Goal: Information Seeking & Learning: Check status

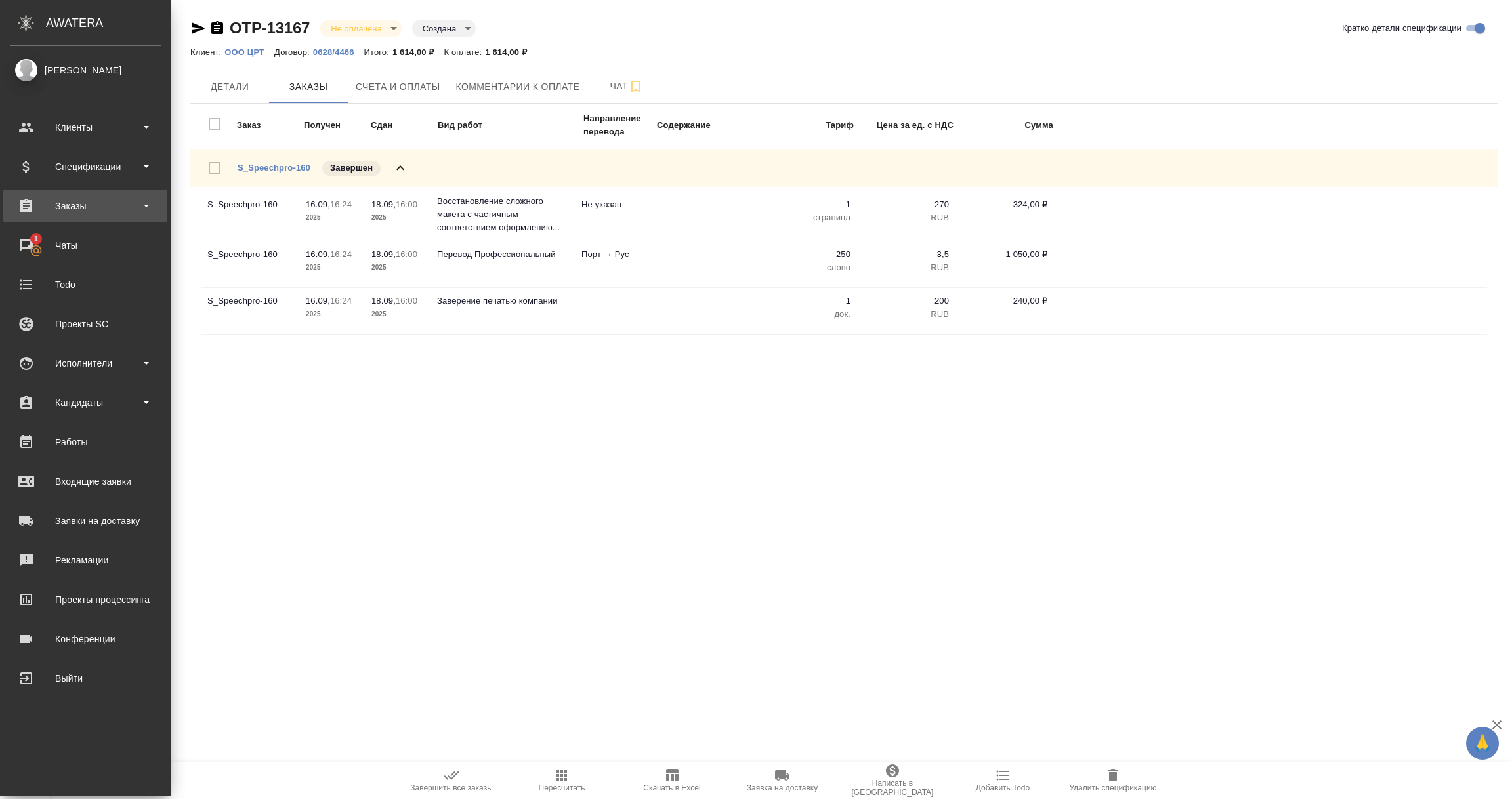
click at [63, 203] on div "Заказы" at bounding box center [85, 206] width 151 height 20
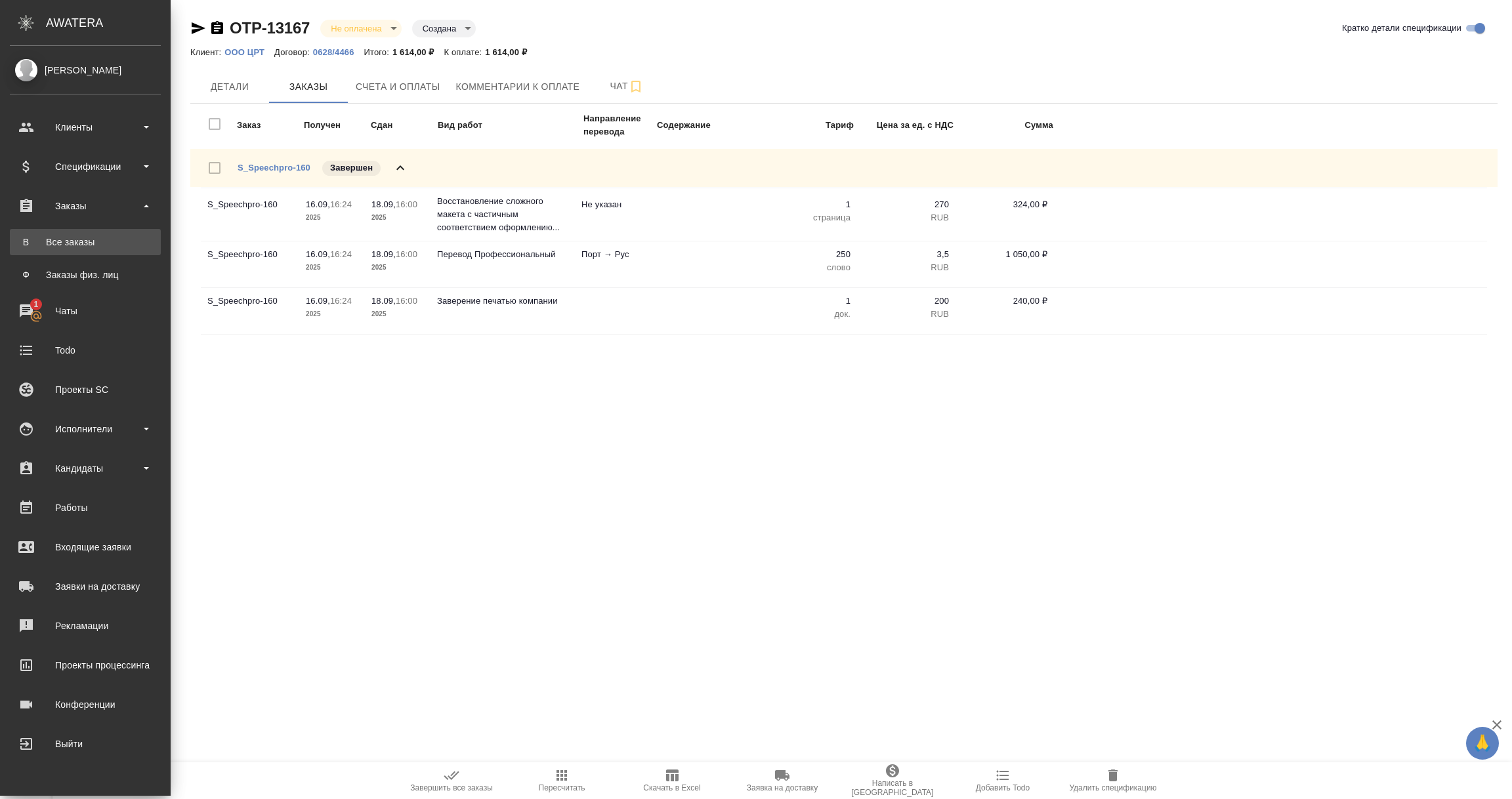
click at [68, 236] on div "Все заказы" at bounding box center [85, 242] width 138 height 13
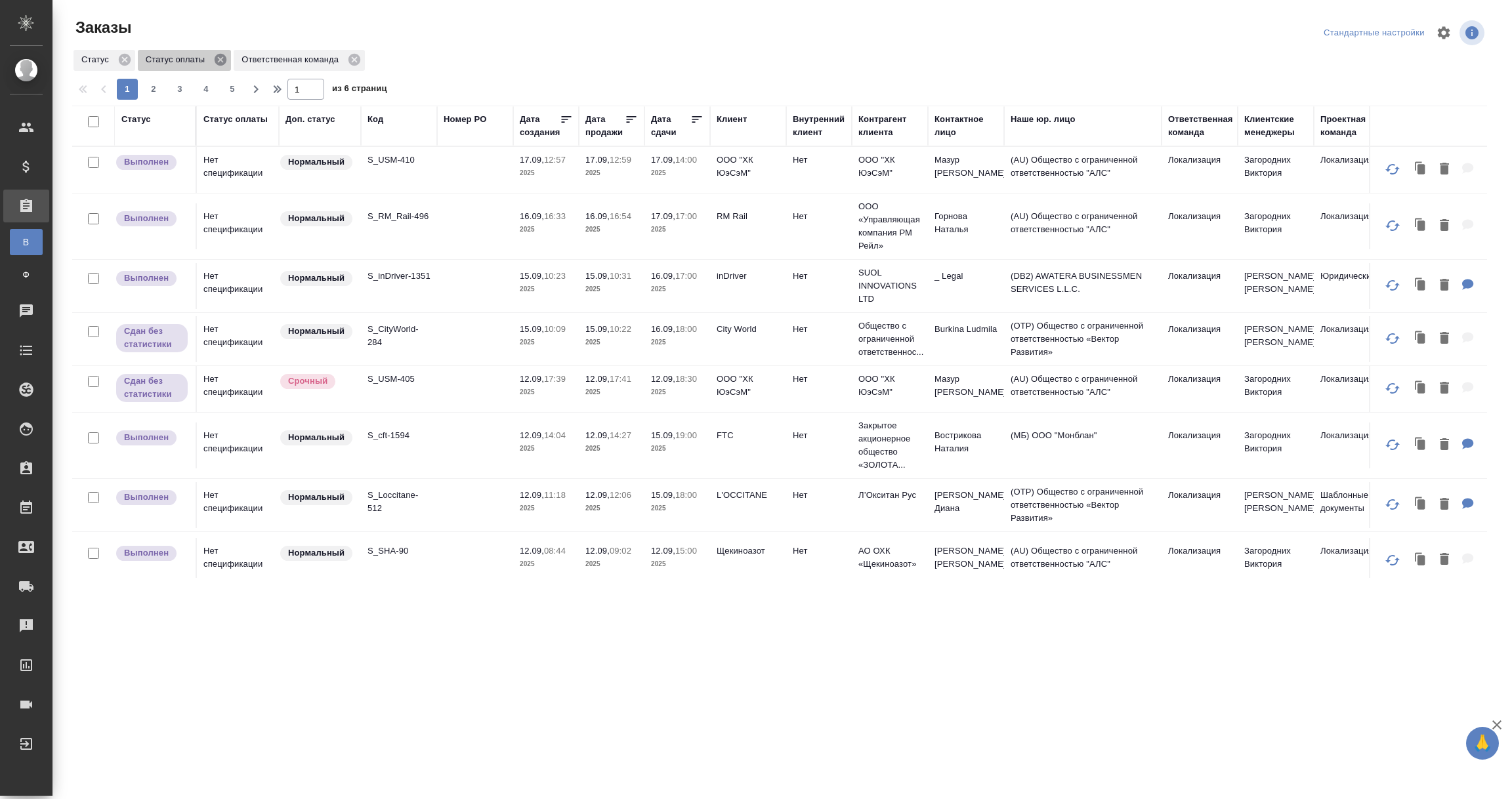
click at [220, 62] on icon at bounding box center [221, 60] width 12 height 12
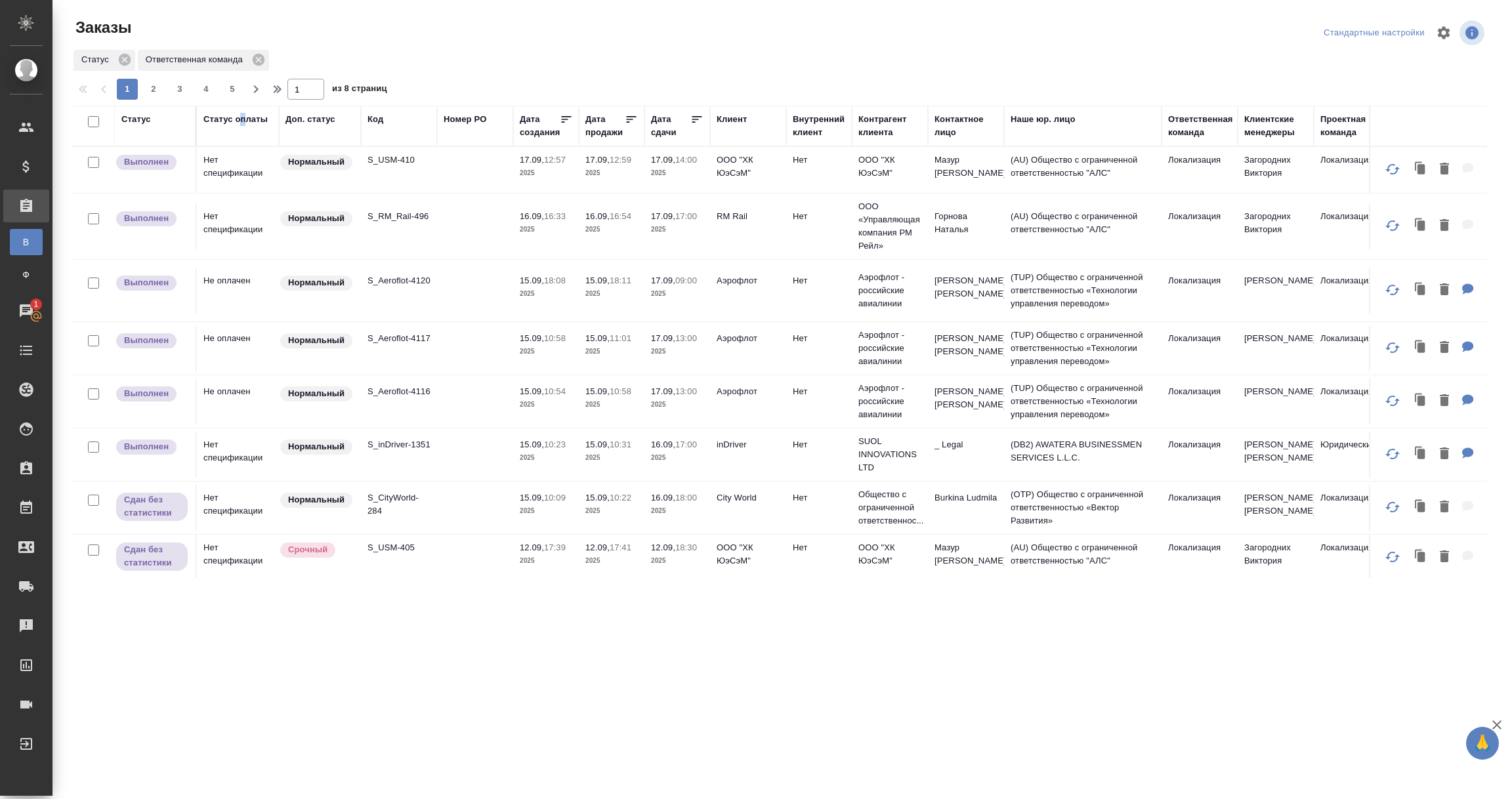
click at [245, 137] on div "Статус оплаты" at bounding box center [238, 126] width 69 height 26
click at [224, 139] on th "Статус оплаты" at bounding box center [238, 125] width 82 height 41
click at [212, 150] on td "Нет спецификации" at bounding box center [238, 170] width 82 height 46
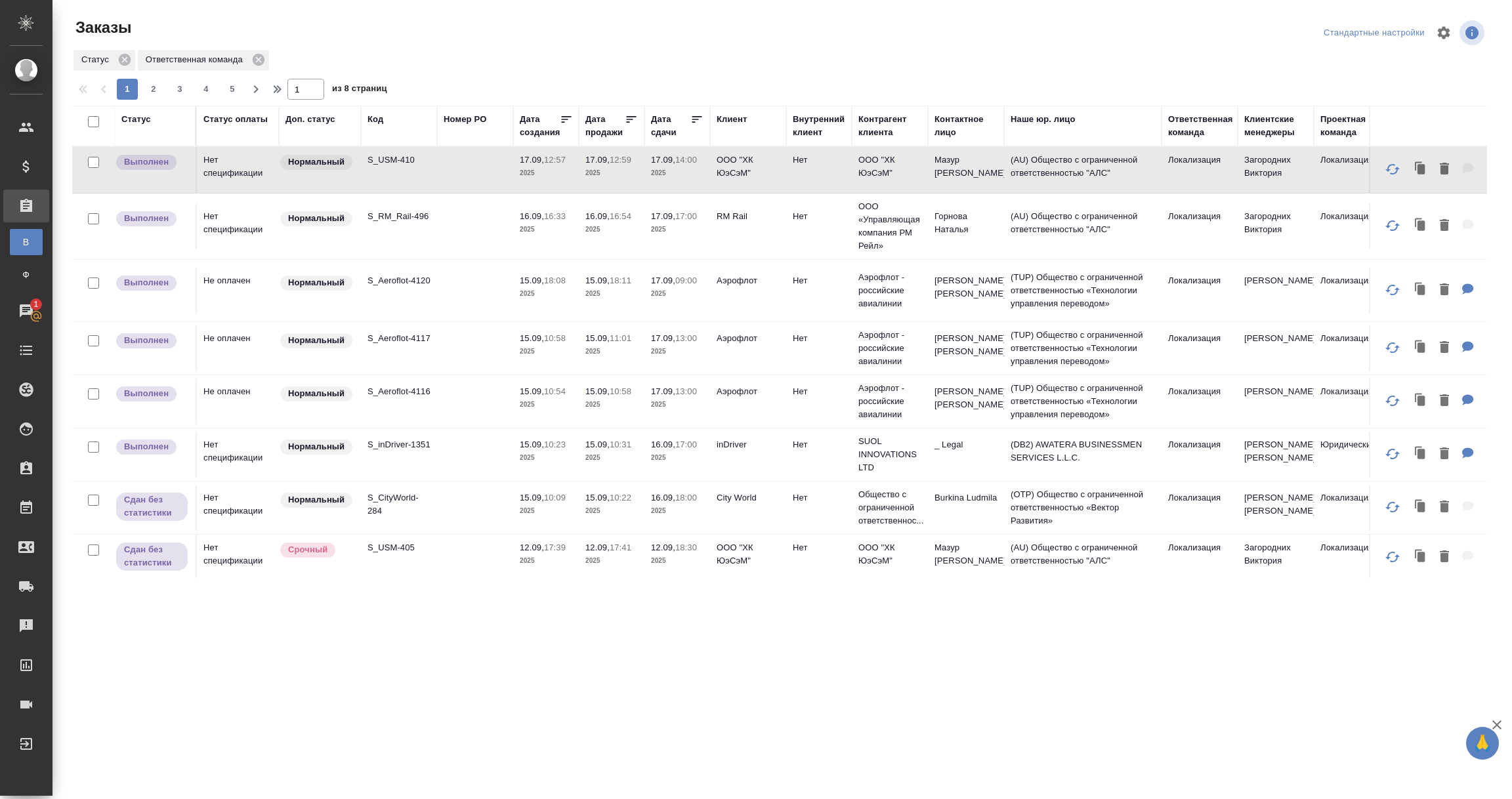
drag, startPoint x: 214, startPoint y: 115, endPoint x: 221, endPoint y: 123, distance: 10.6
click at [214, 114] on div "Статус оплаты" at bounding box center [236, 120] width 64 height 13
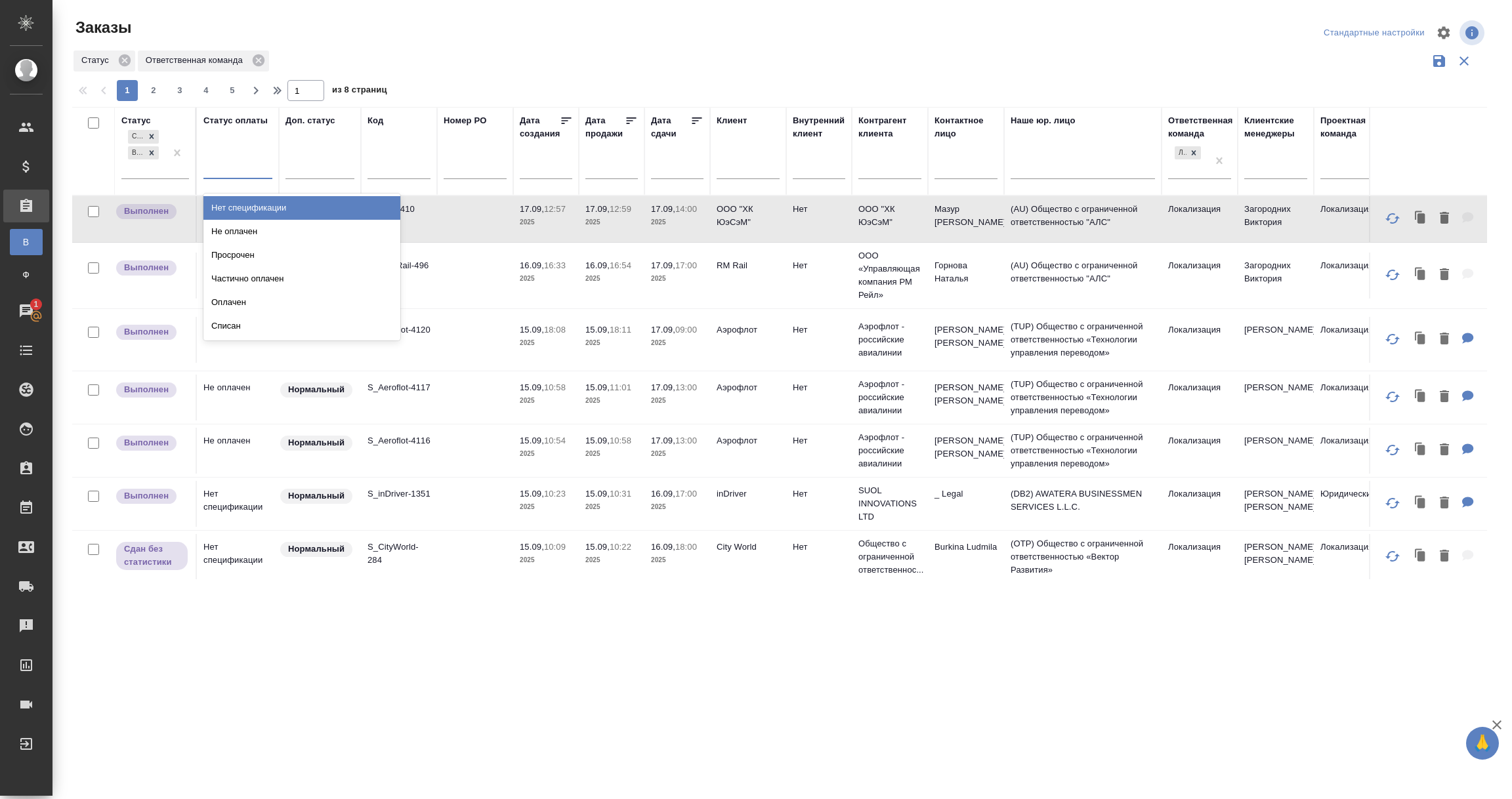
click at [211, 167] on div at bounding box center [238, 166] width 69 height 19
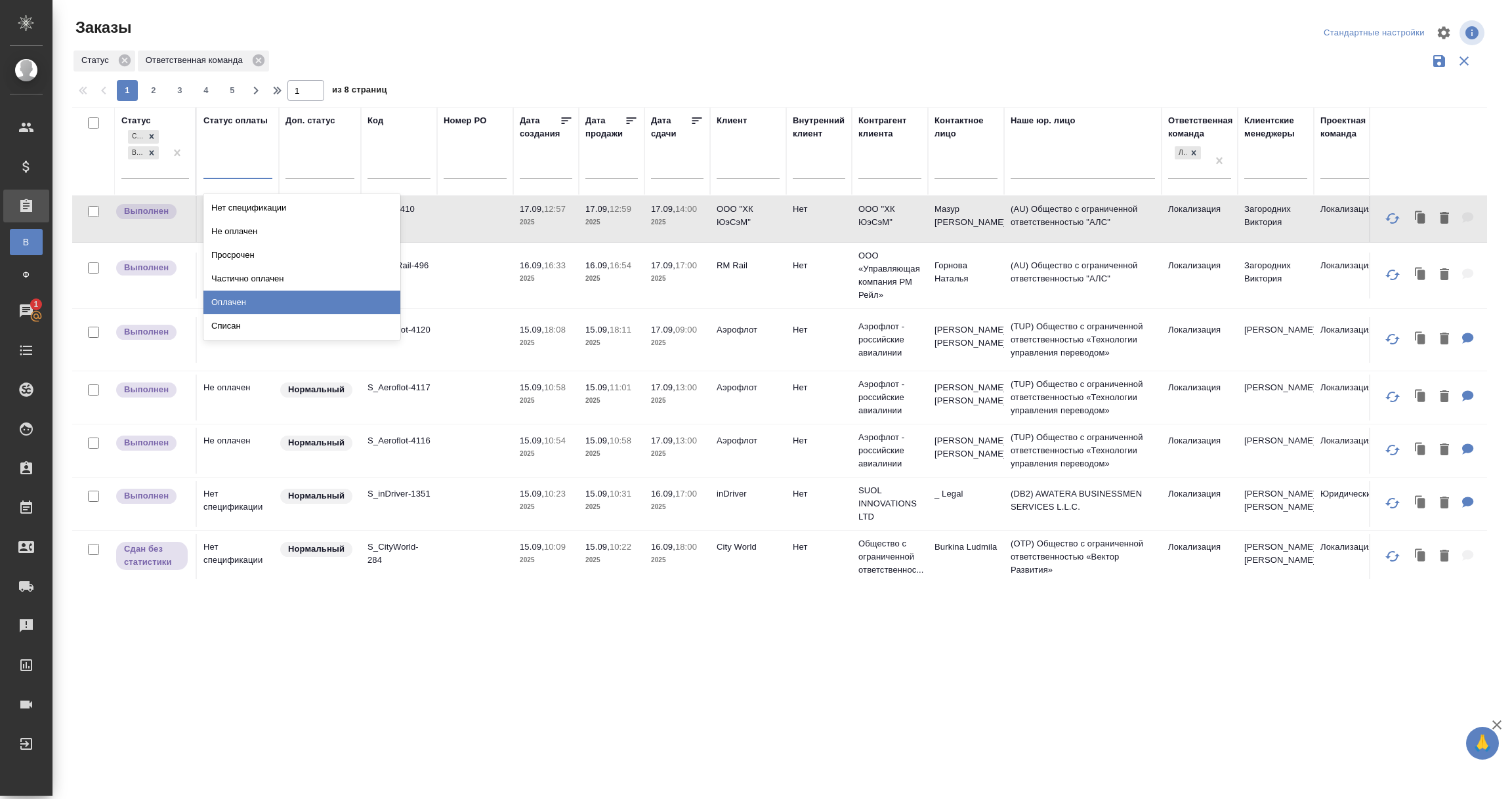
click at [223, 305] on div "Оплачен" at bounding box center [302, 302] width 197 height 23
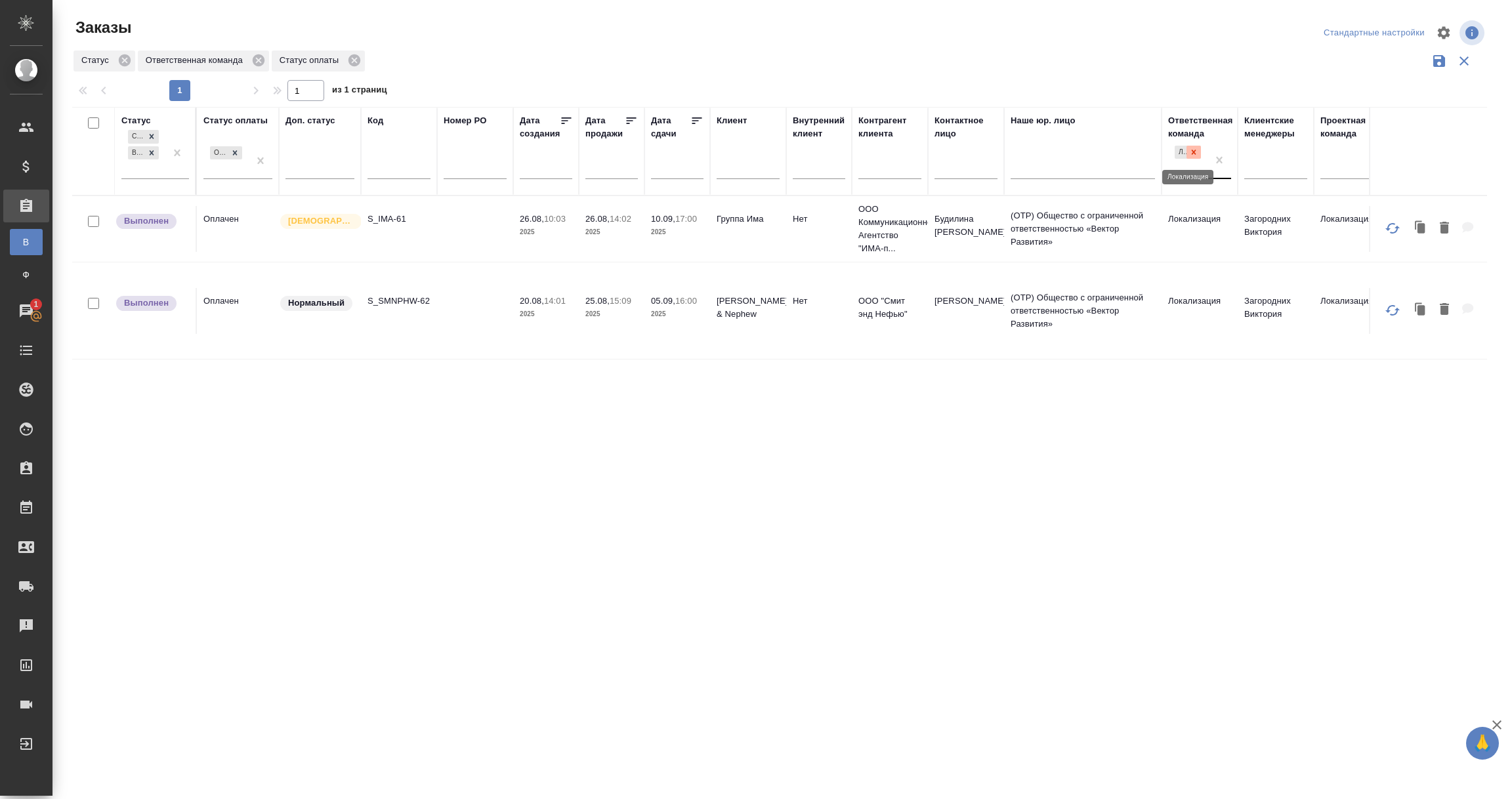
click at [1195, 157] on div at bounding box center [1194, 152] width 14 height 14
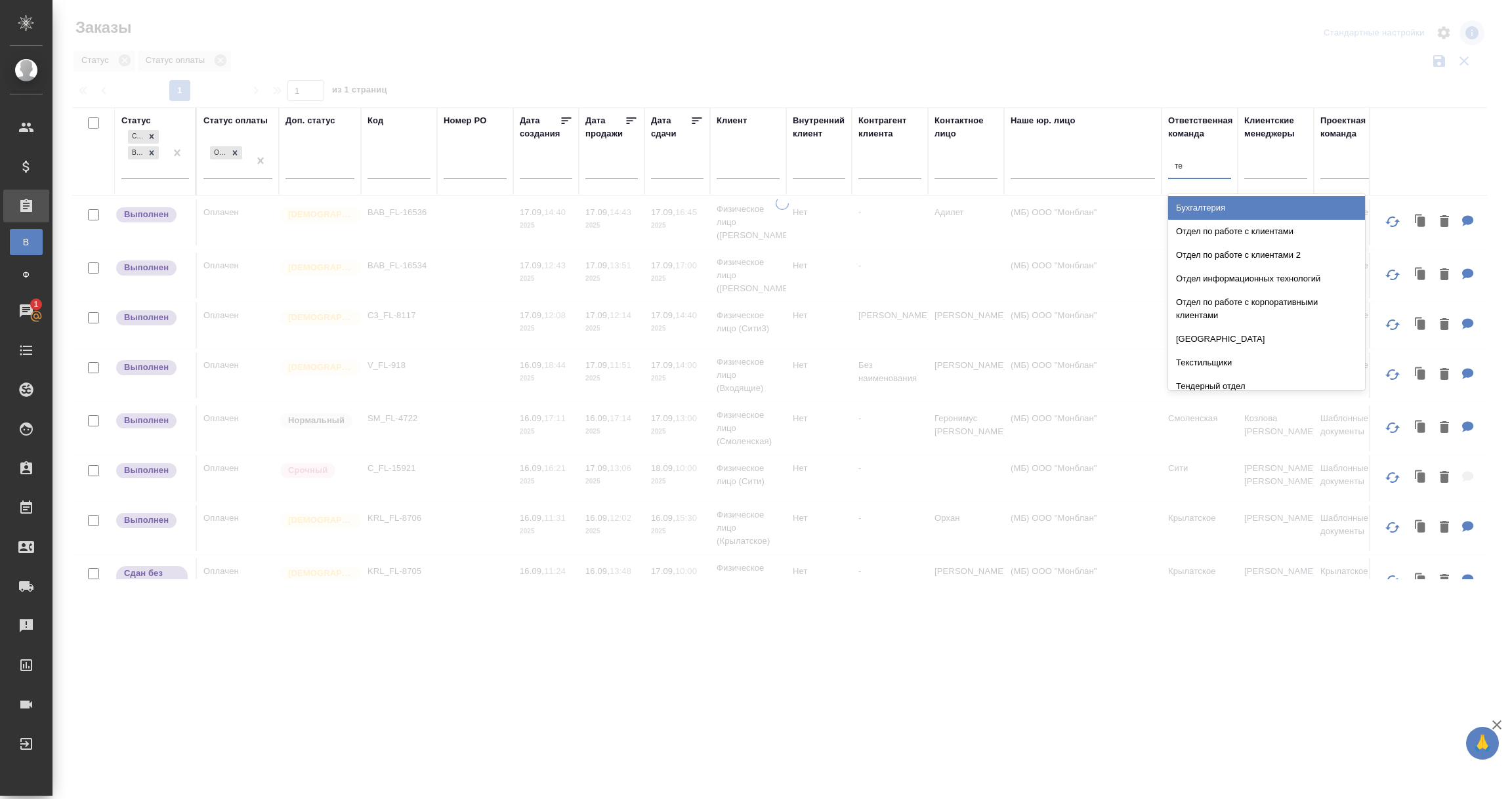
type input "тех"
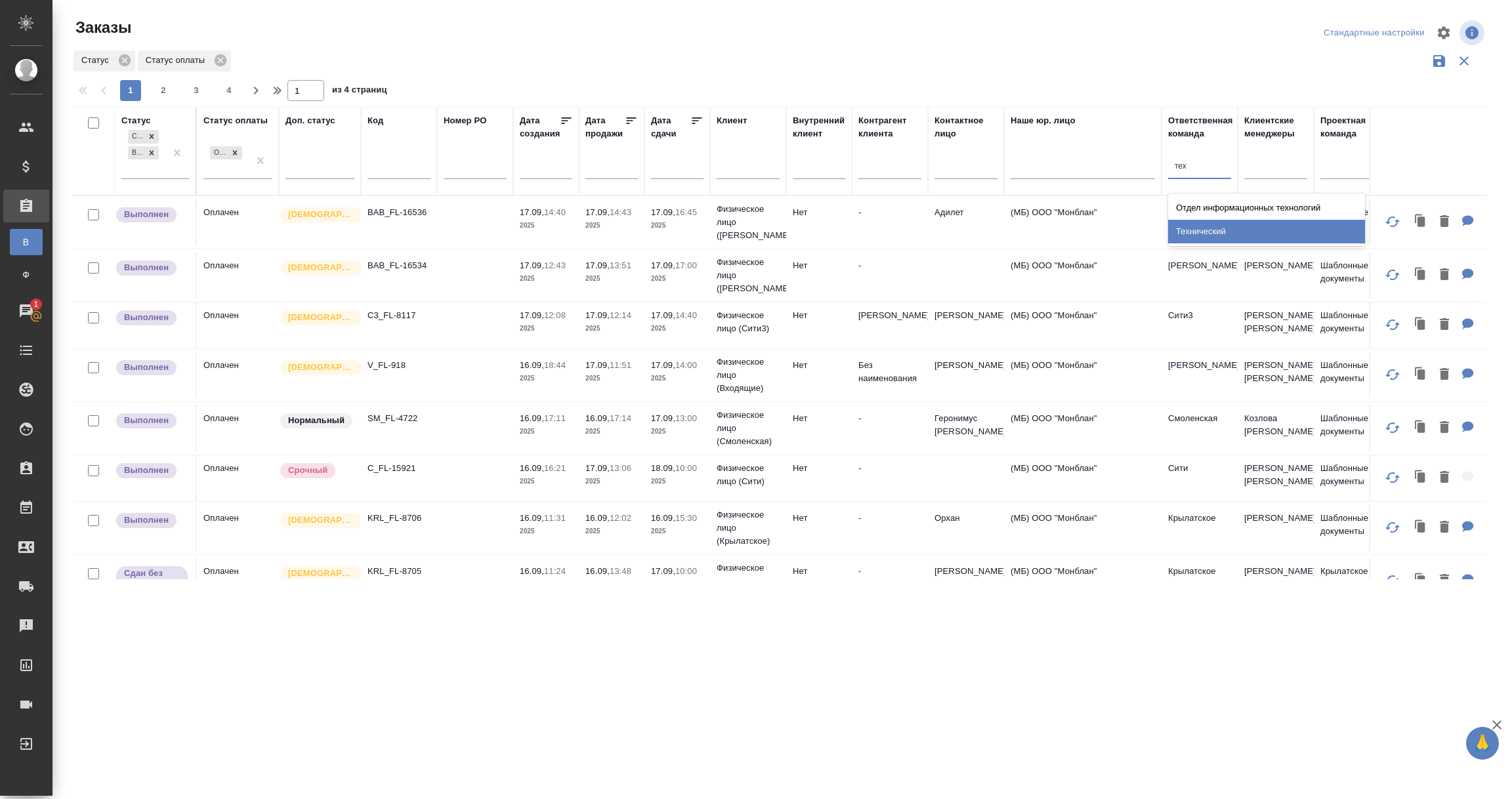
click at [1198, 228] on div "Технический" at bounding box center [1267, 231] width 197 height 23
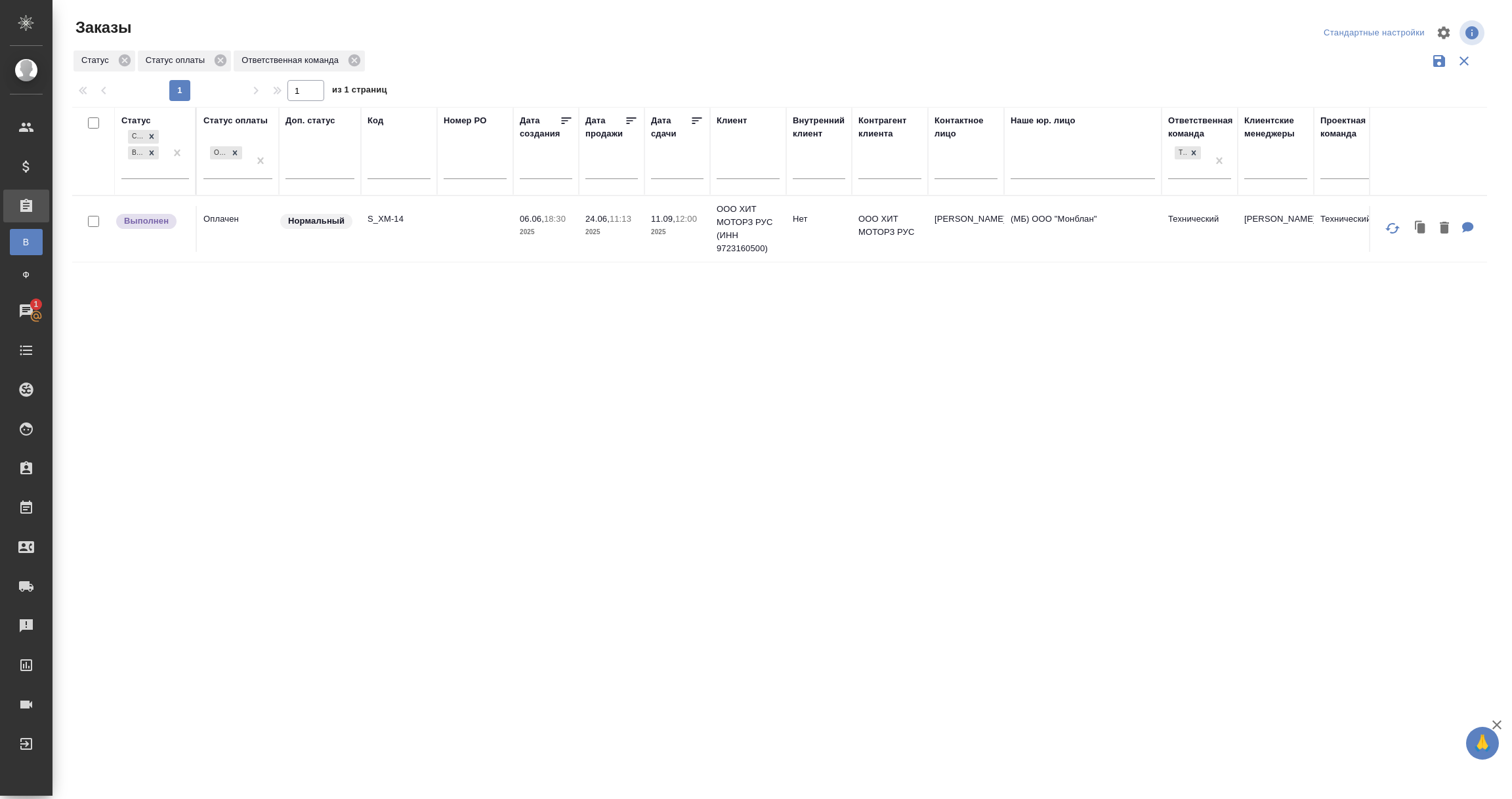
click at [223, 220] on td "Оплачен" at bounding box center [238, 229] width 82 height 46
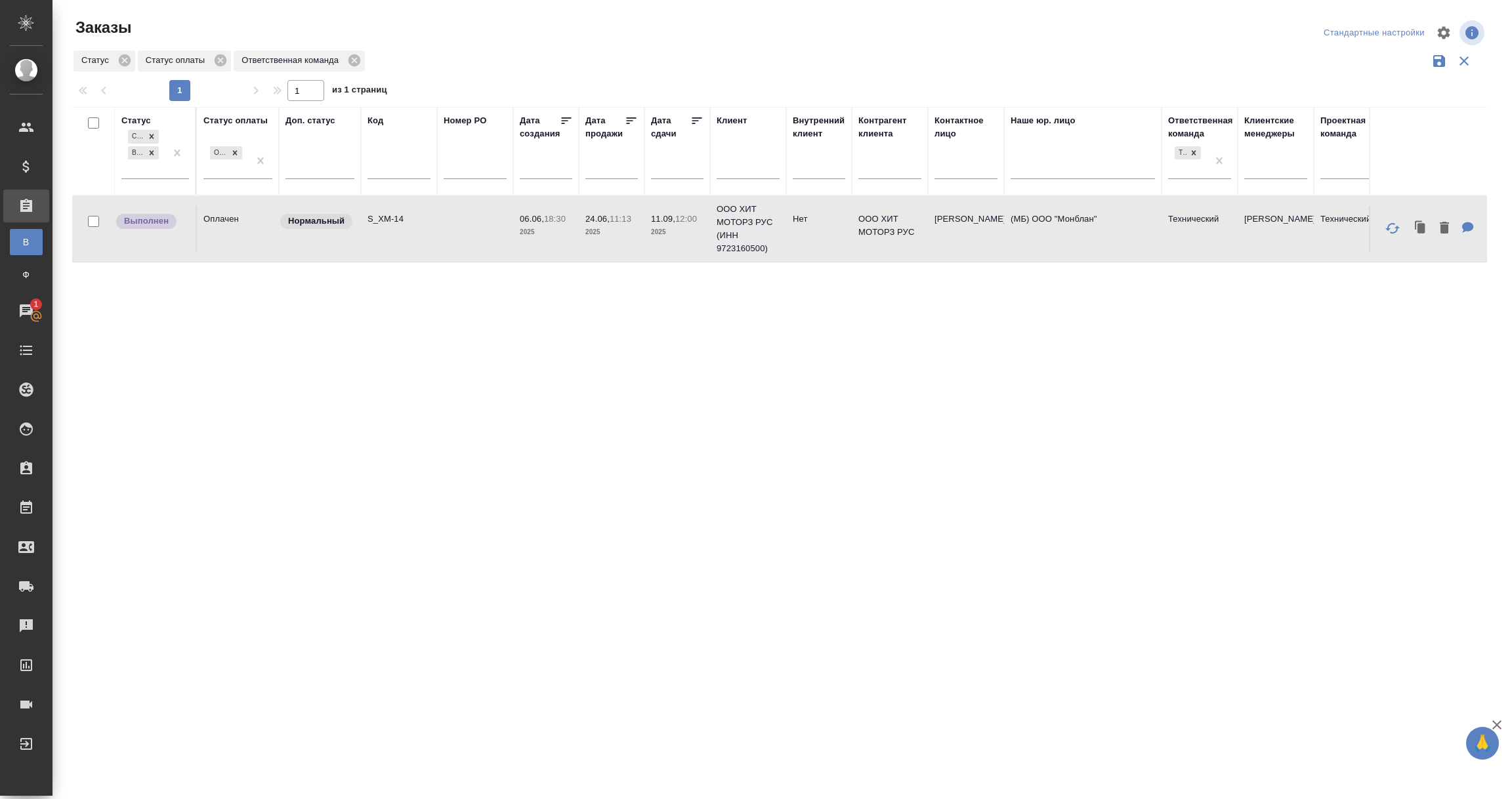
click at [223, 220] on td "Оплачен" at bounding box center [238, 229] width 82 height 46
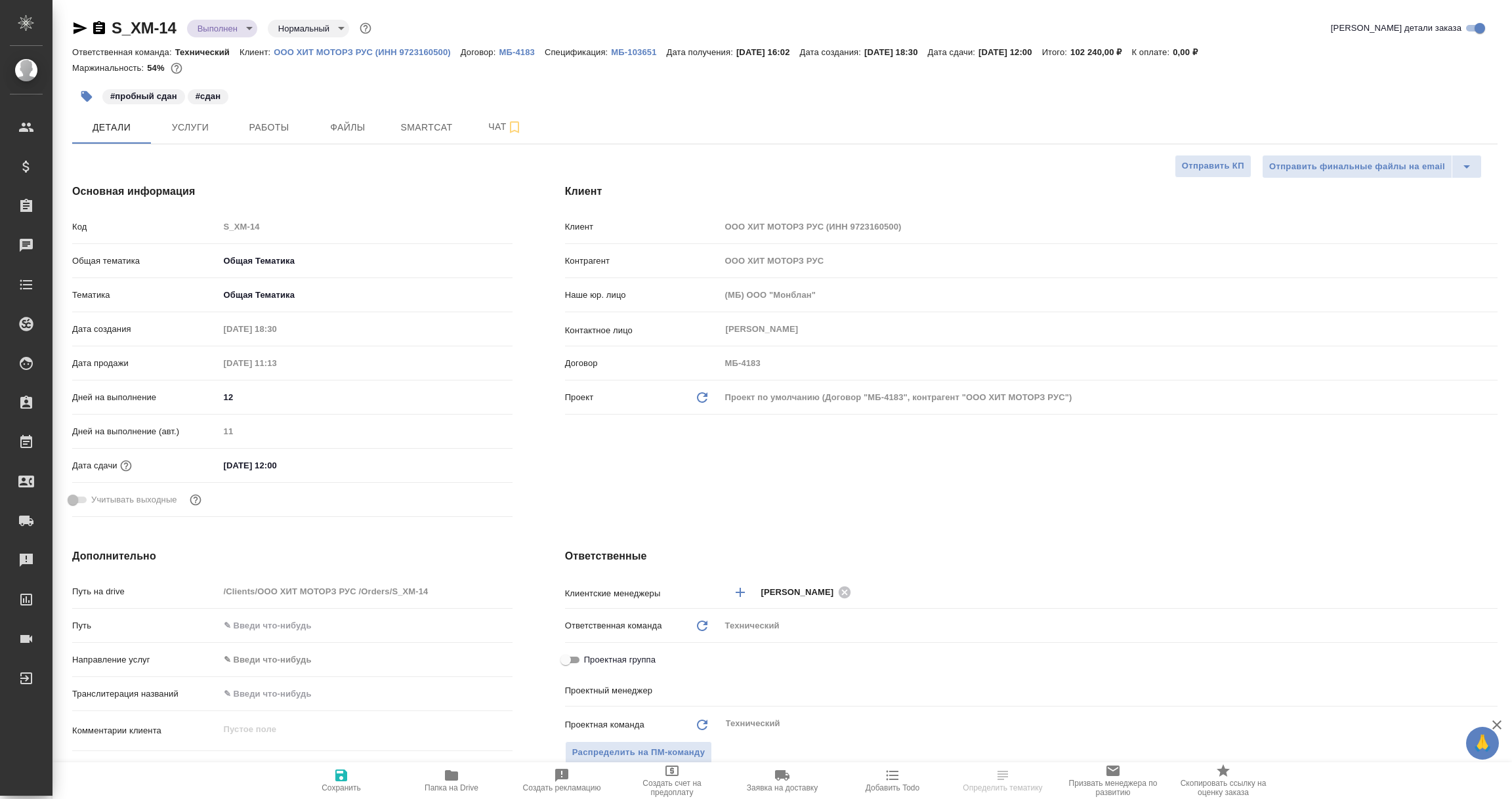
select select "RU"
click at [73, 21] on icon "button" at bounding box center [80, 28] width 16 height 16
type input "Сергеева Анастасия"
type input "Сеитов Павел"
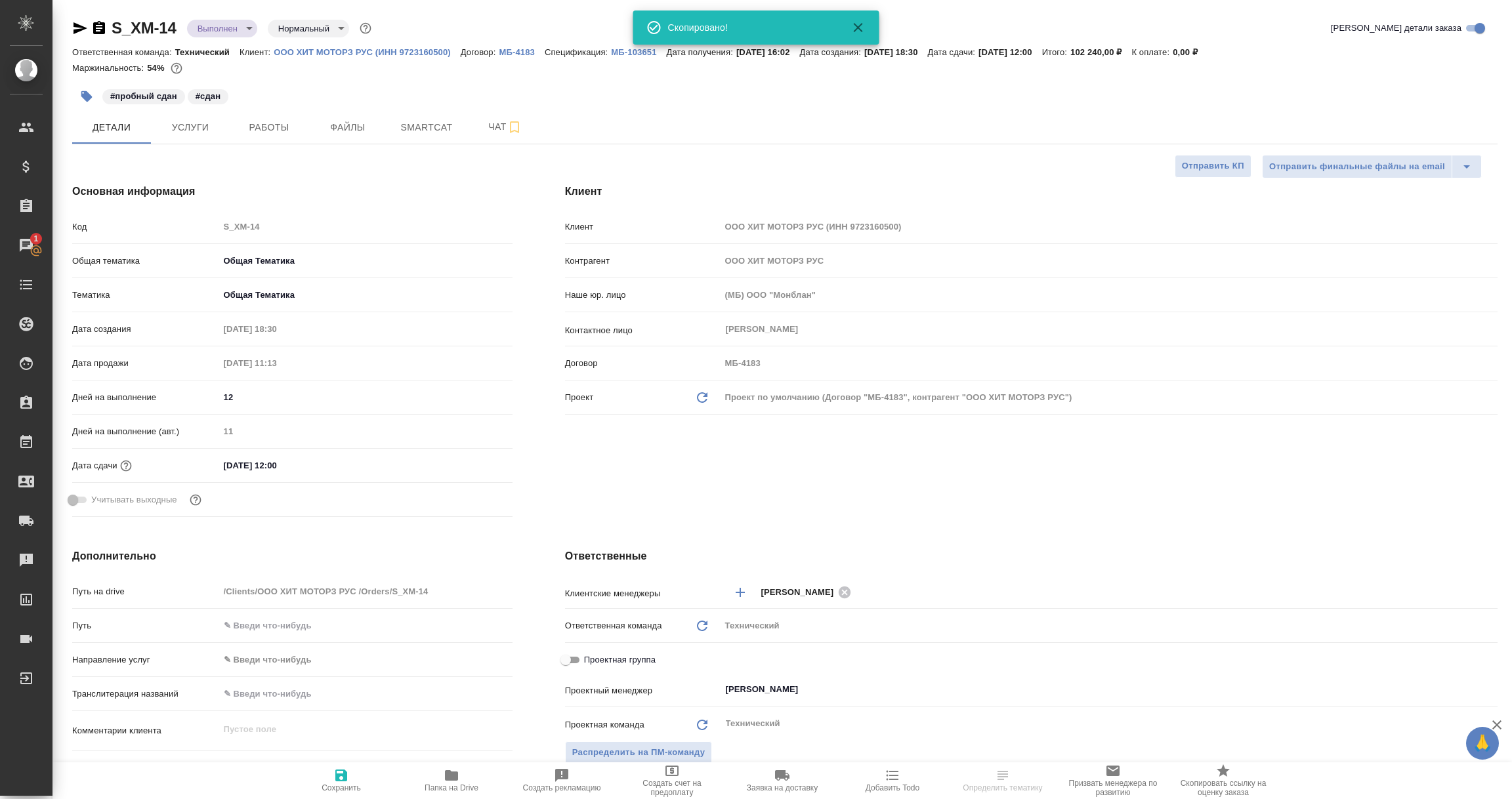
select select "RU"
type textarea "x"
